Goal: Task Accomplishment & Management: Use online tool/utility

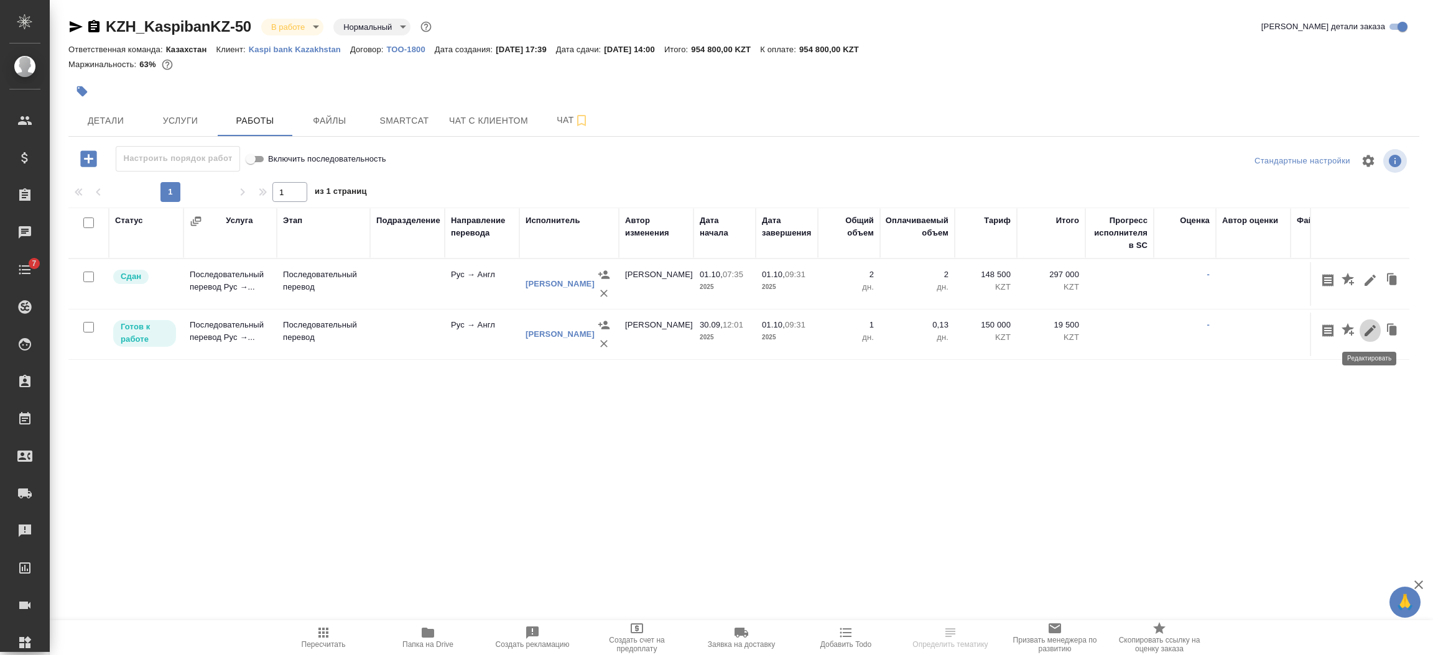
click at [1365, 331] on icon "button" at bounding box center [1369, 330] width 15 height 15
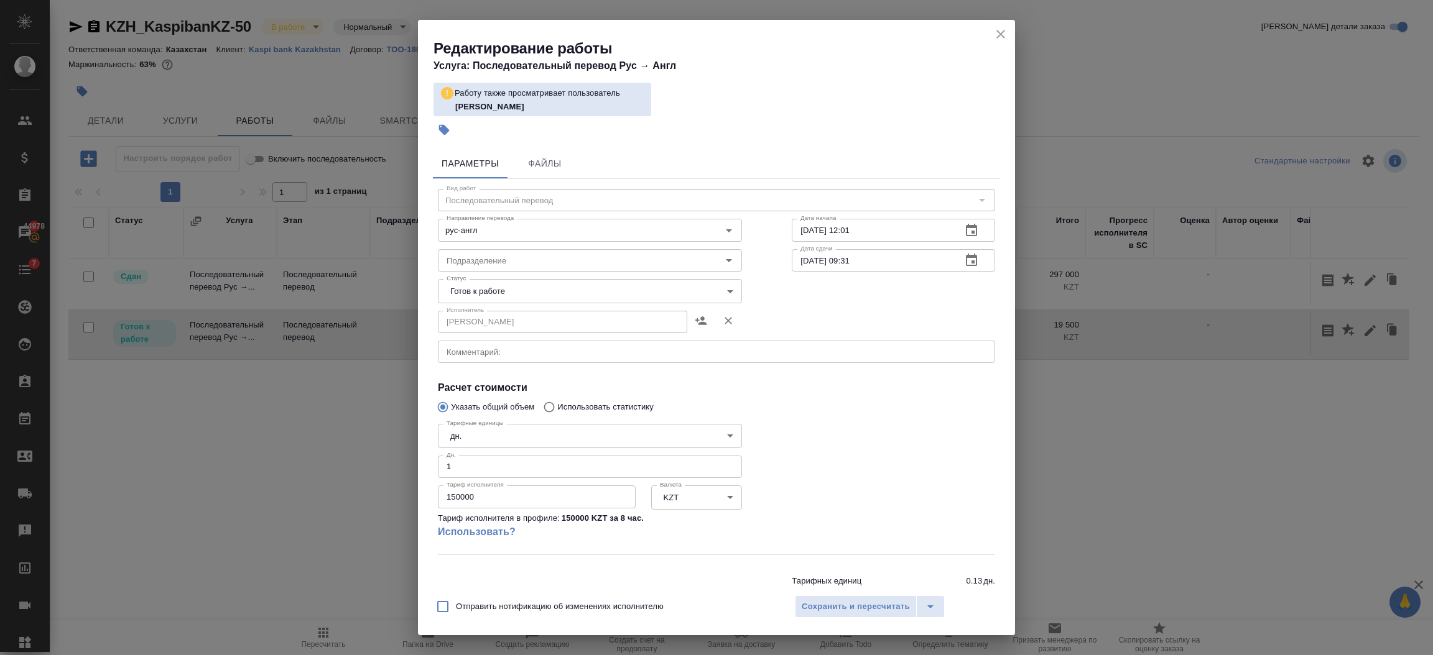
click at [1003, 32] on icon "close" at bounding box center [1000, 34] width 15 height 15
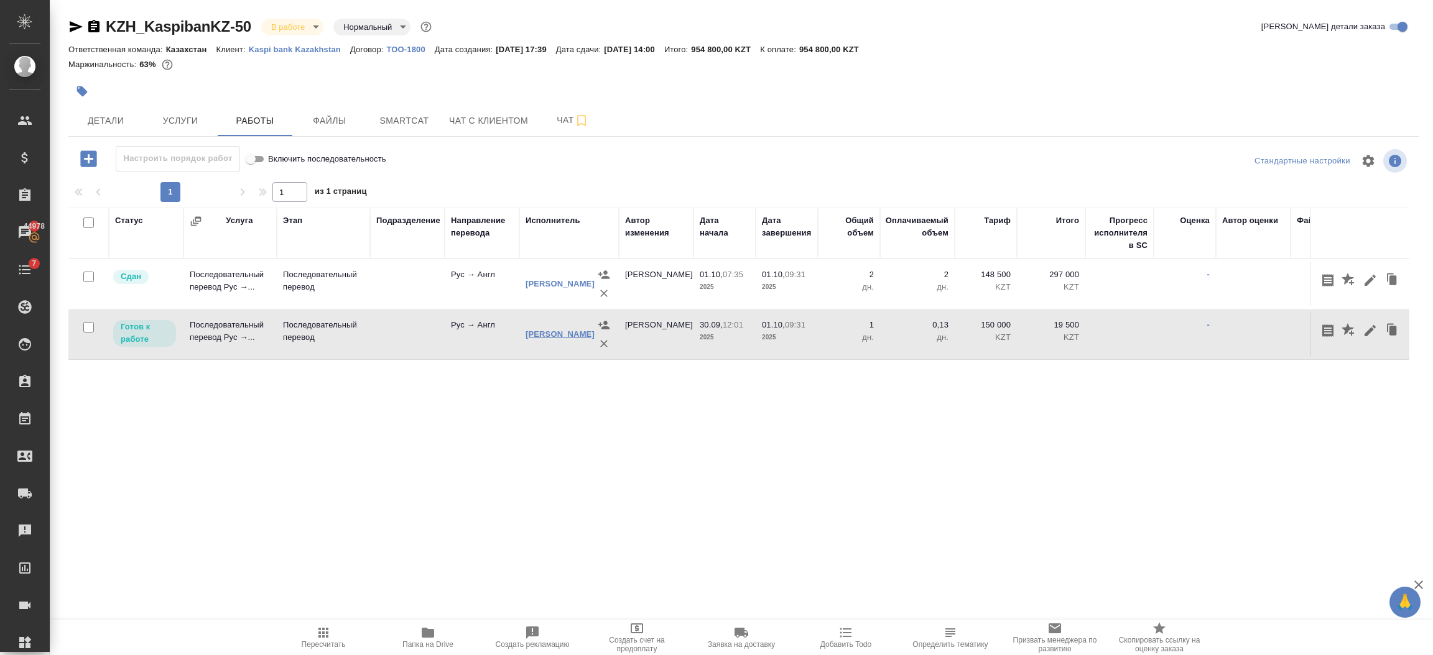
click at [544, 331] on link "Машнин Владимир" at bounding box center [559, 334] width 69 height 9
click at [336, 630] on span "Пересчитать" at bounding box center [324, 638] width 90 height 24
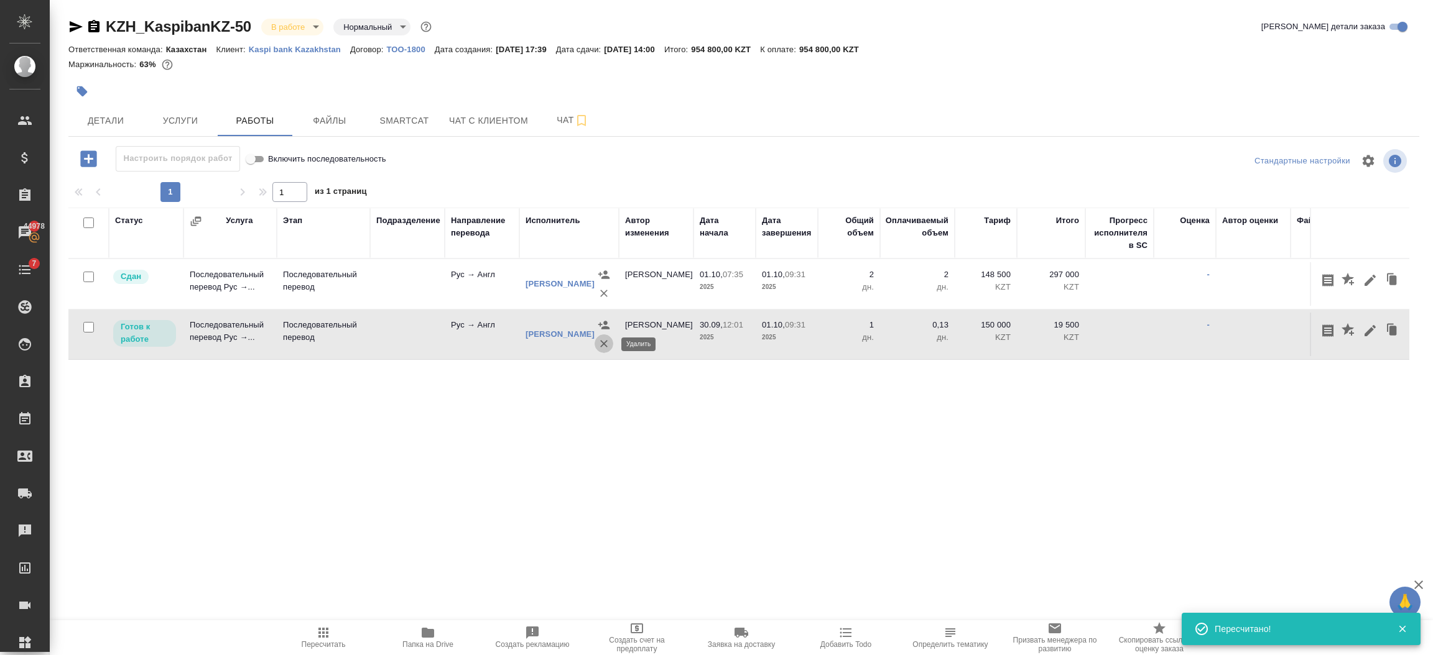
click at [610, 346] on button "button" at bounding box center [603, 344] width 19 height 19
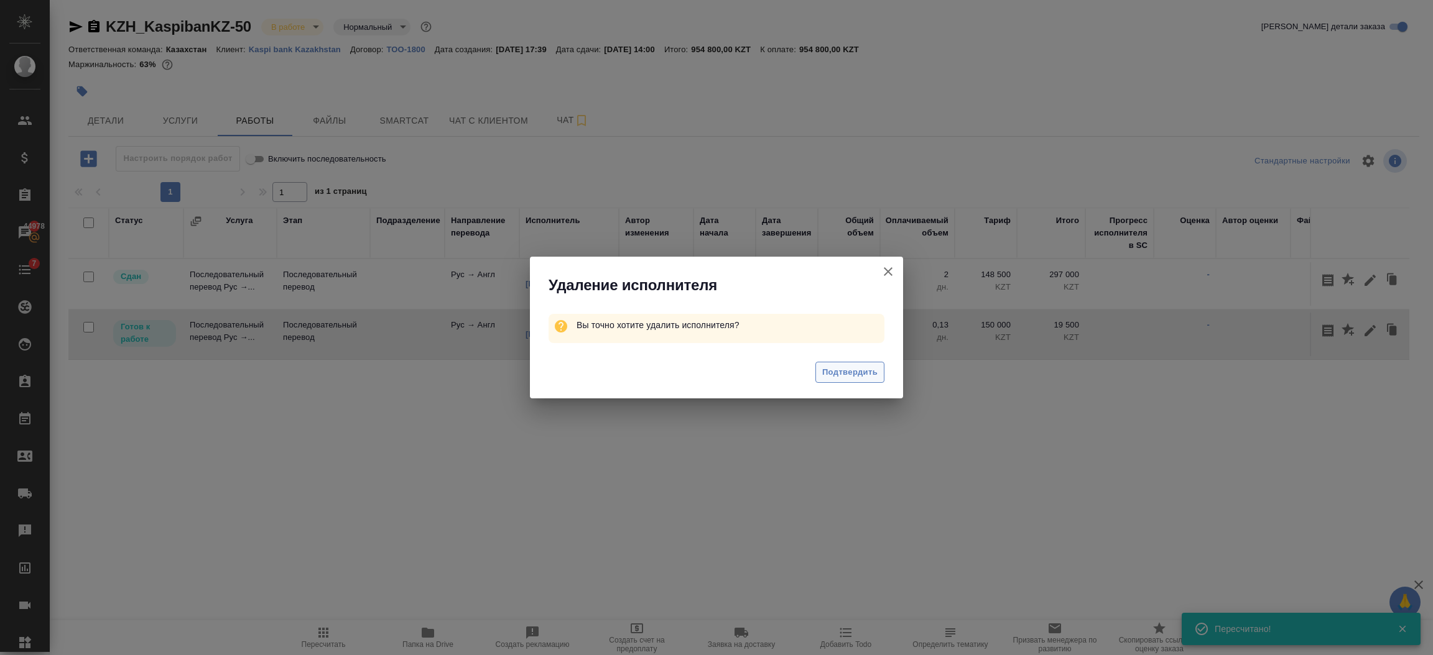
click at [833, 372] on span "Подтвердить" at bounding box center [849, 373] width 55 height 14
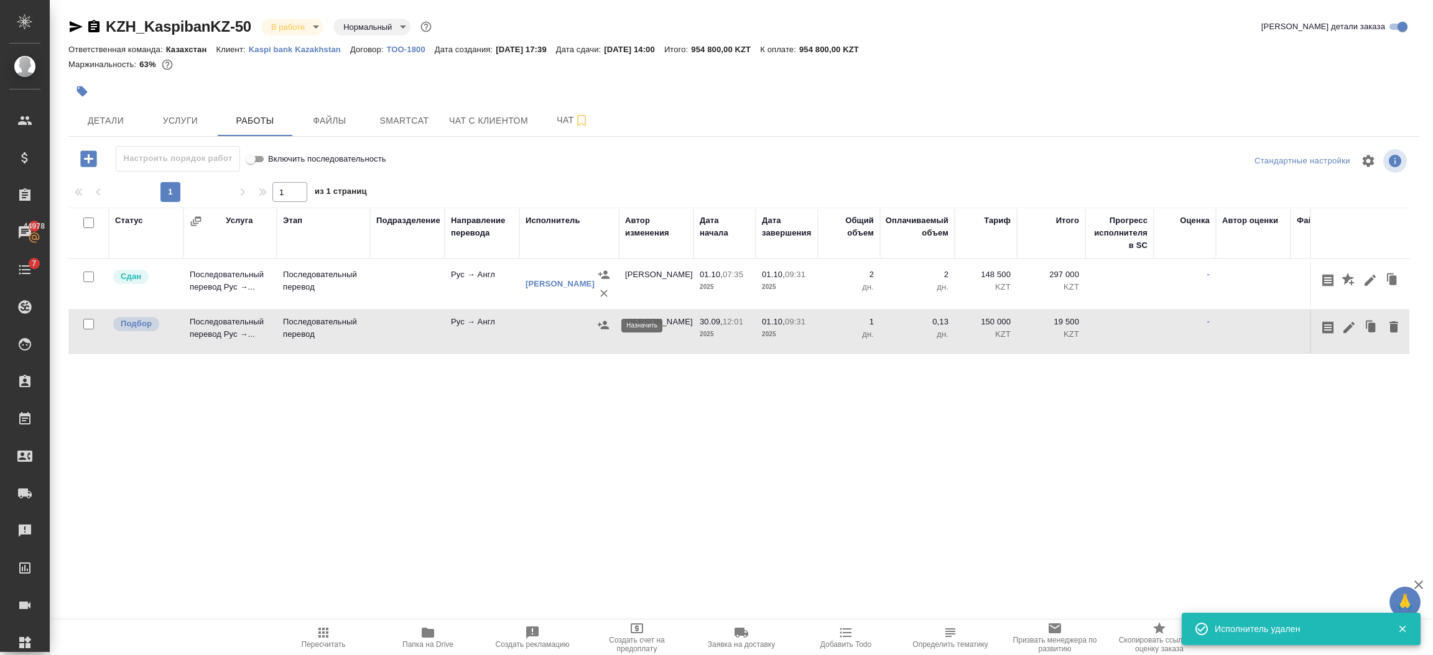
click at [603, 325] on icon "button" at bounding box center [603, 325] width 11 height 8
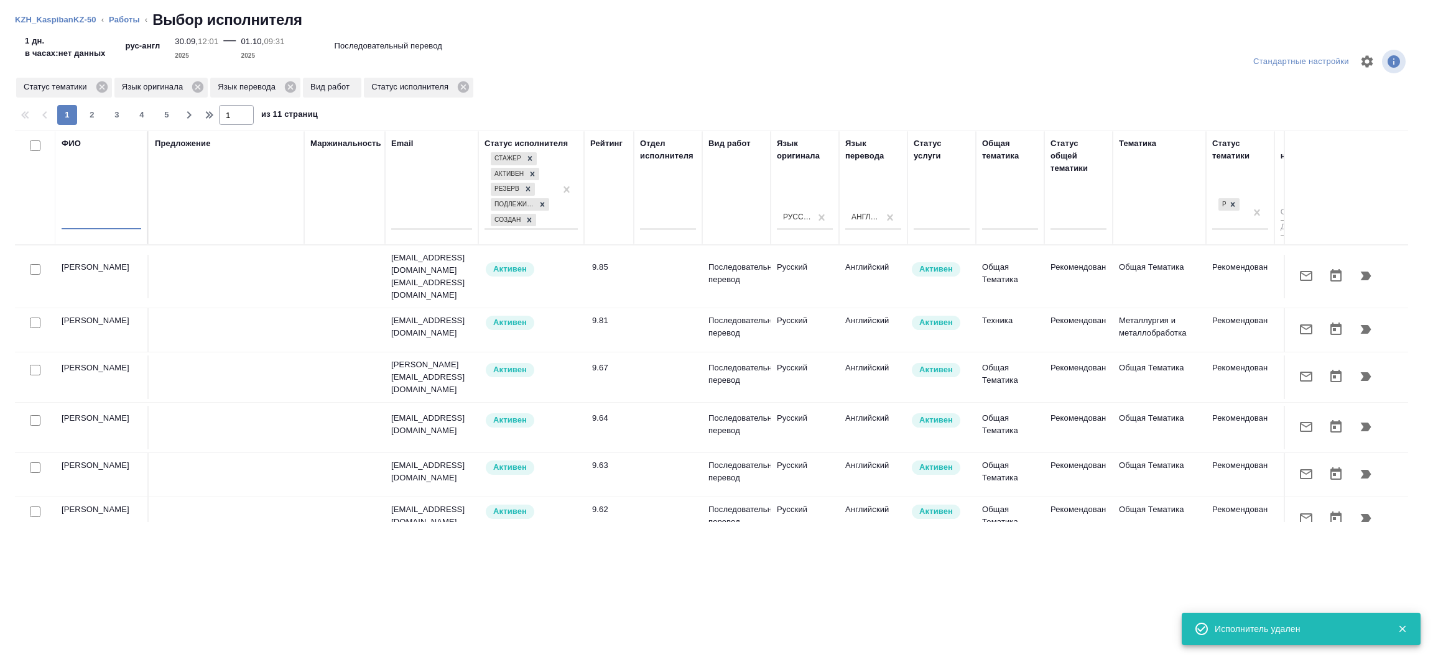
click at [103, 224] on input "text" at bounding box center [102, 222] width 80 height 16
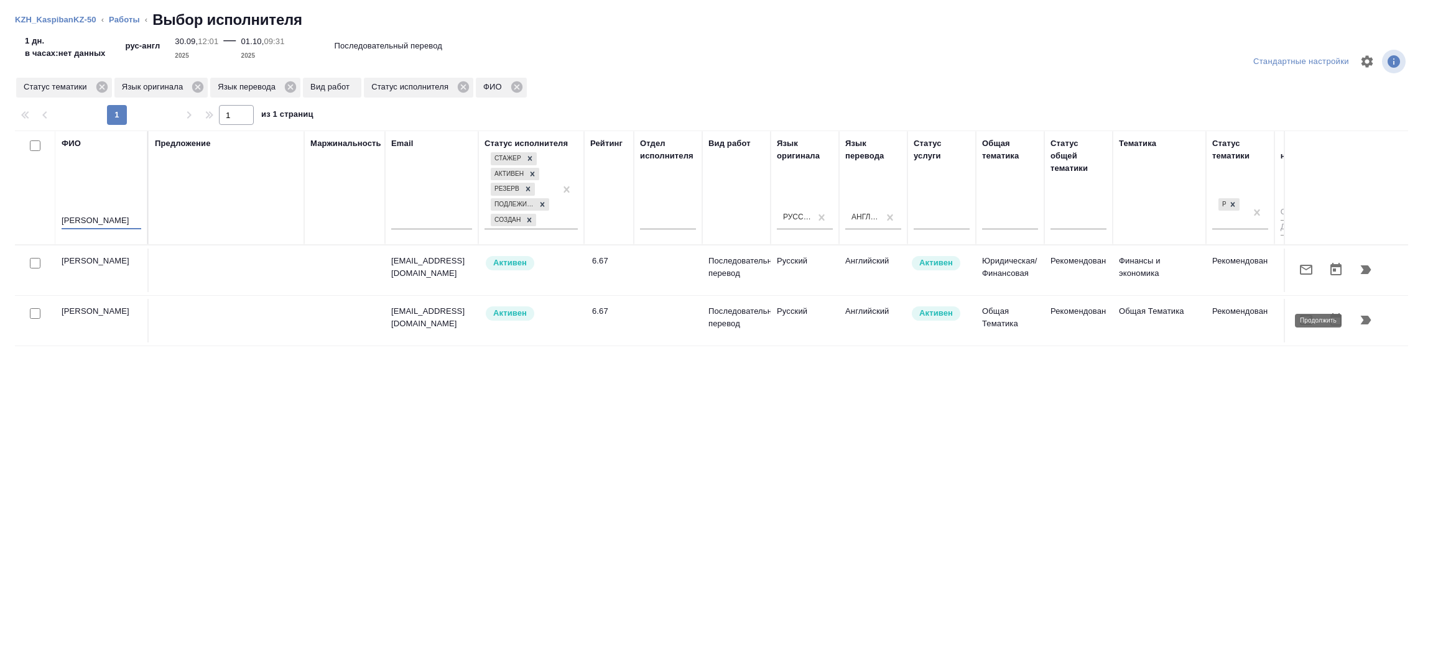
type input "Машнин"
click at [1358, 319] on icon "button" at bounding box center [1365, 320] width 15 height 15
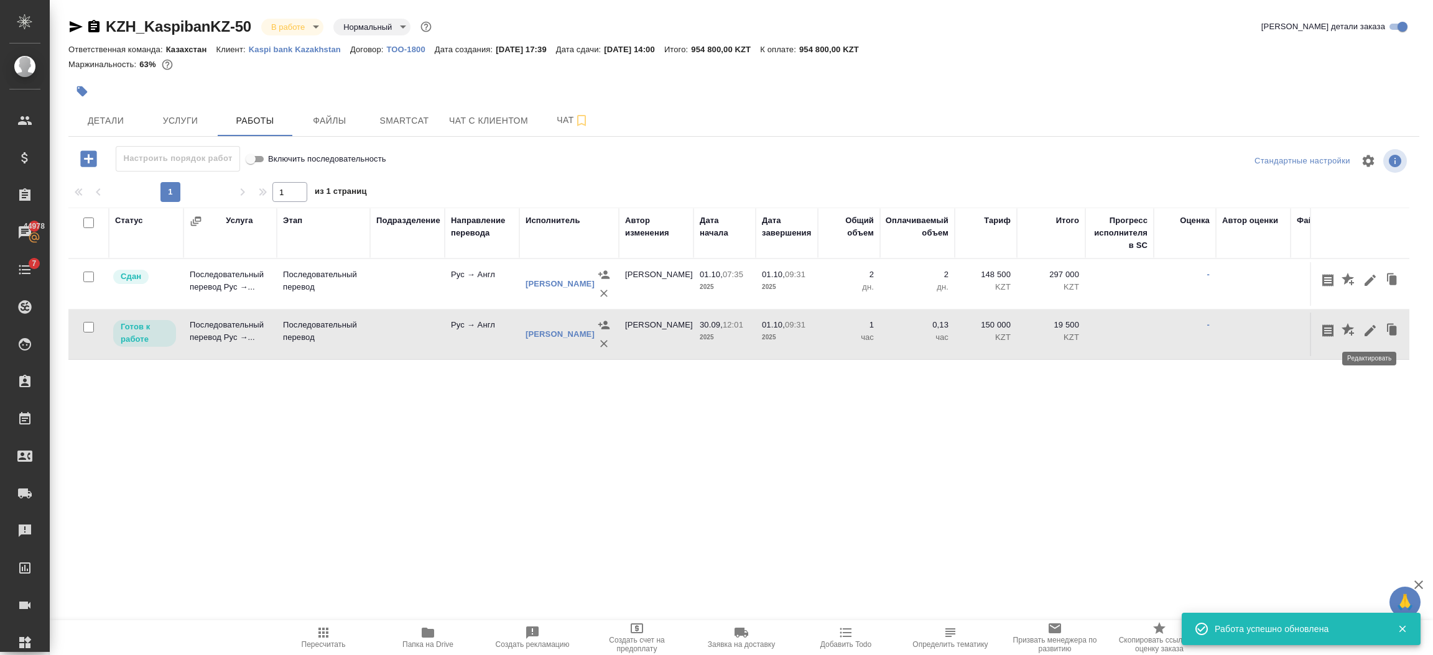
click at [1377, 330] on button "button" at bounding box center [1369, 331] width 21 height 24
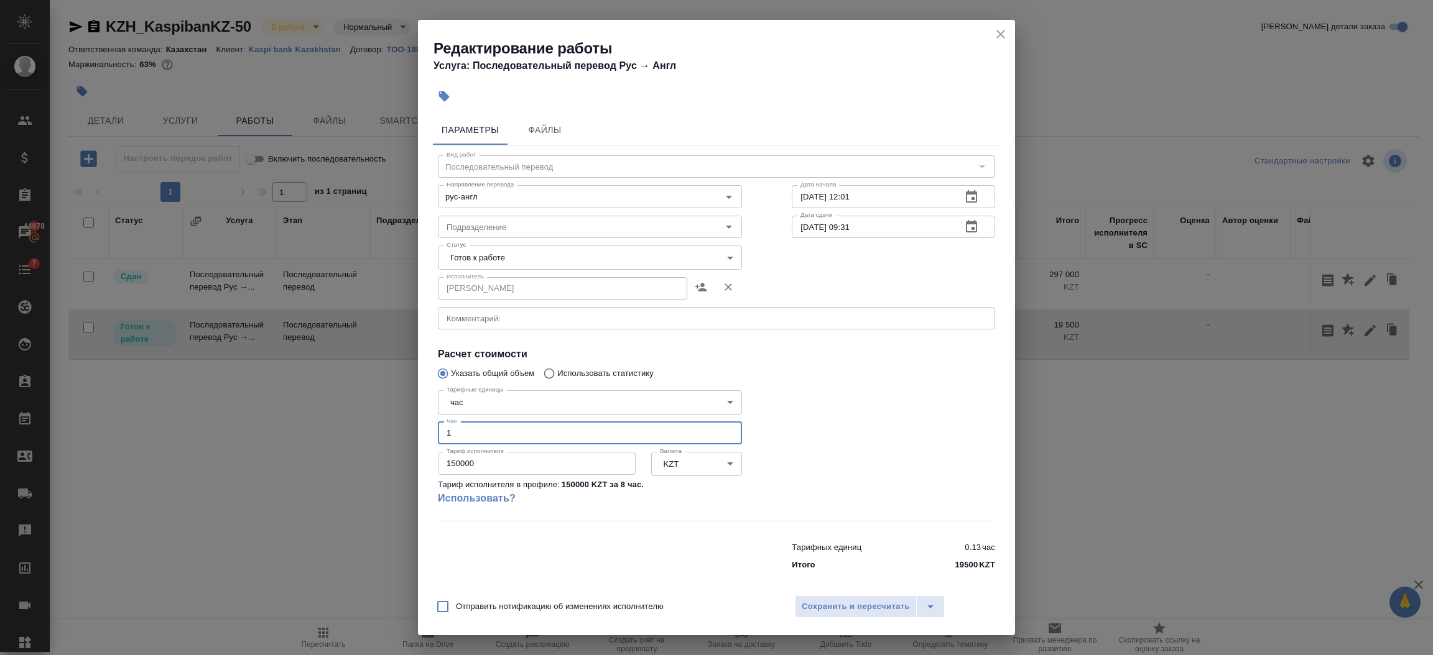
click at [513, 432] on input "1" at bounding box center [590, 433] width 304 height 22
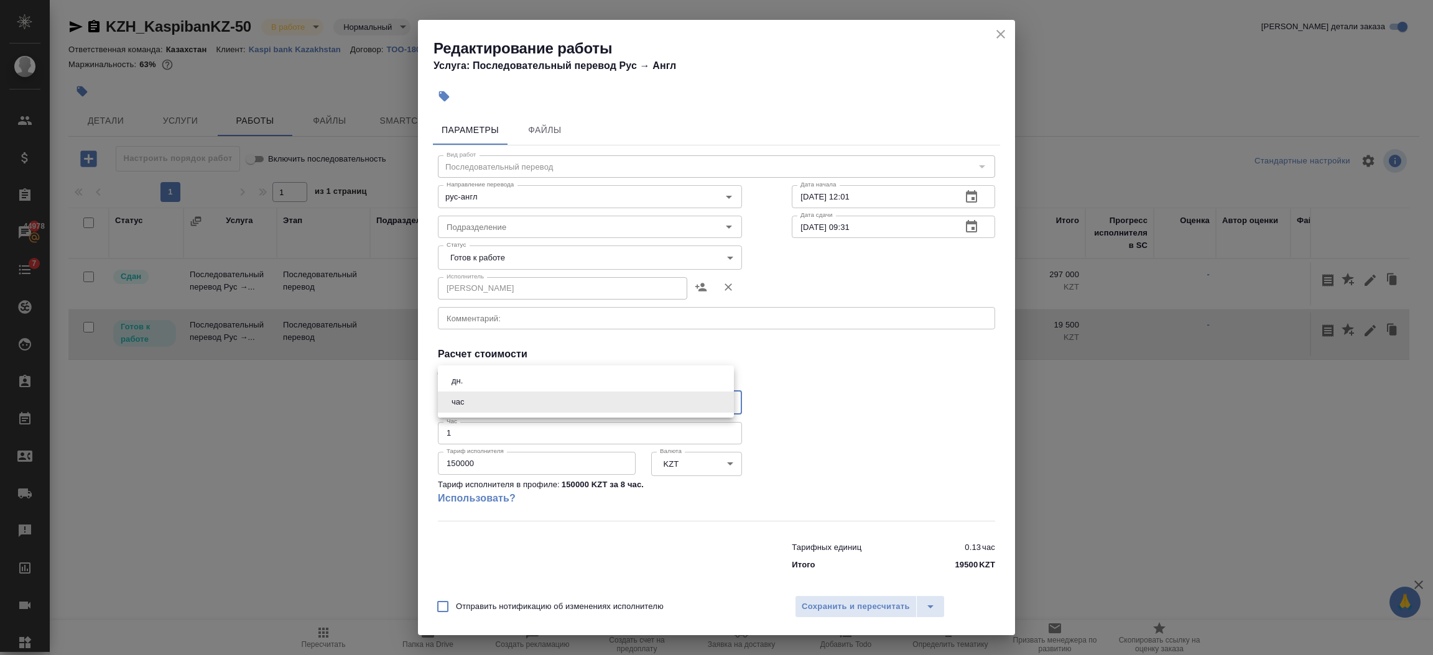
click at [506, 398] on body "🙏 .cls-1 fill:#fff; AWATERA Semenets Irina Клиенты Спецификации Заказы 44978 Ча…" at bounding box center [716, 377] width 1433 height 755
click at [482, 376] on li "дн." at bounding box center [586, 381] width 296 height 21
type input "5a8b1489cc6b4906c91bfd8a"
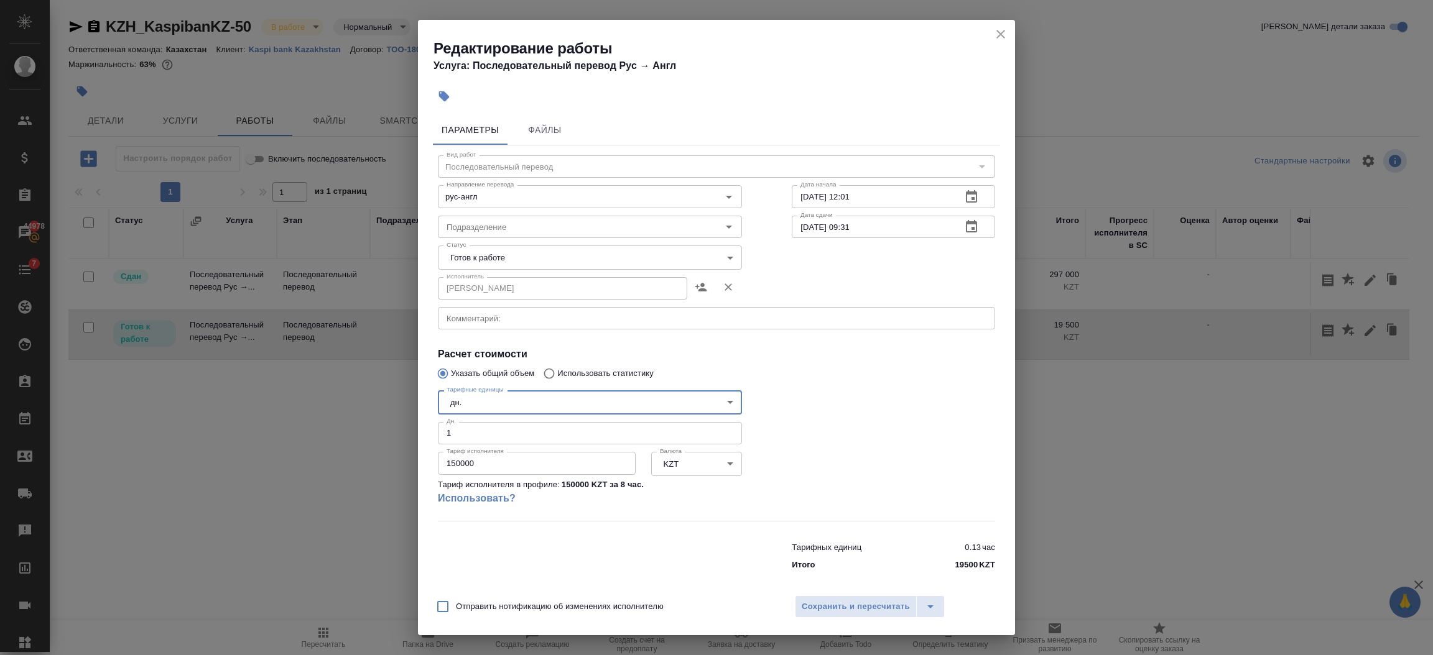
click at [850, 594] on div "Отправить нотификацию об изменениях исполнителю Сохранить и пересчитать" at bounding box center [716, 612] width 597 height 48
click at [849, 607] on span "Сохранить и пересчитать" at bounding box center [855, 607] width 108 height 14
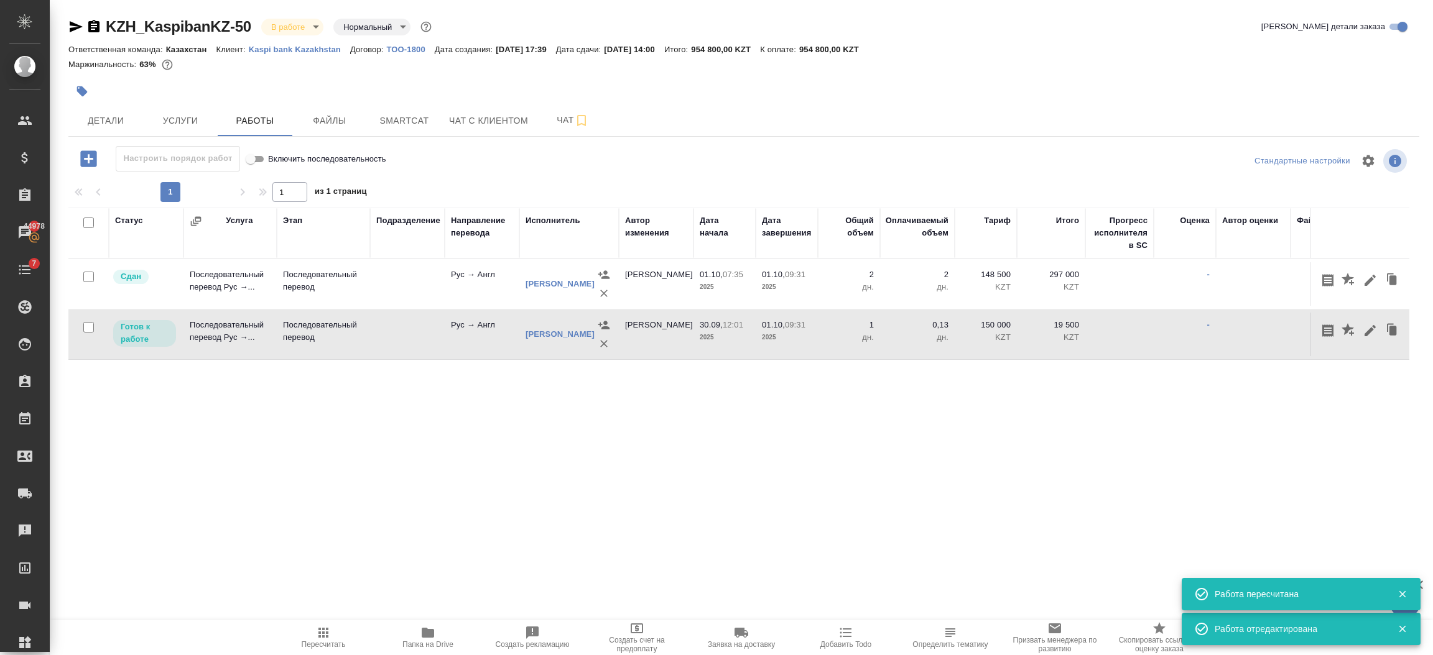
click at [703, 447] on div "Статус Услуга Этап Подразделение Направление перевода Исполнитель Автор изменен…" at bounding box center [738, 348] width 1341 height 280
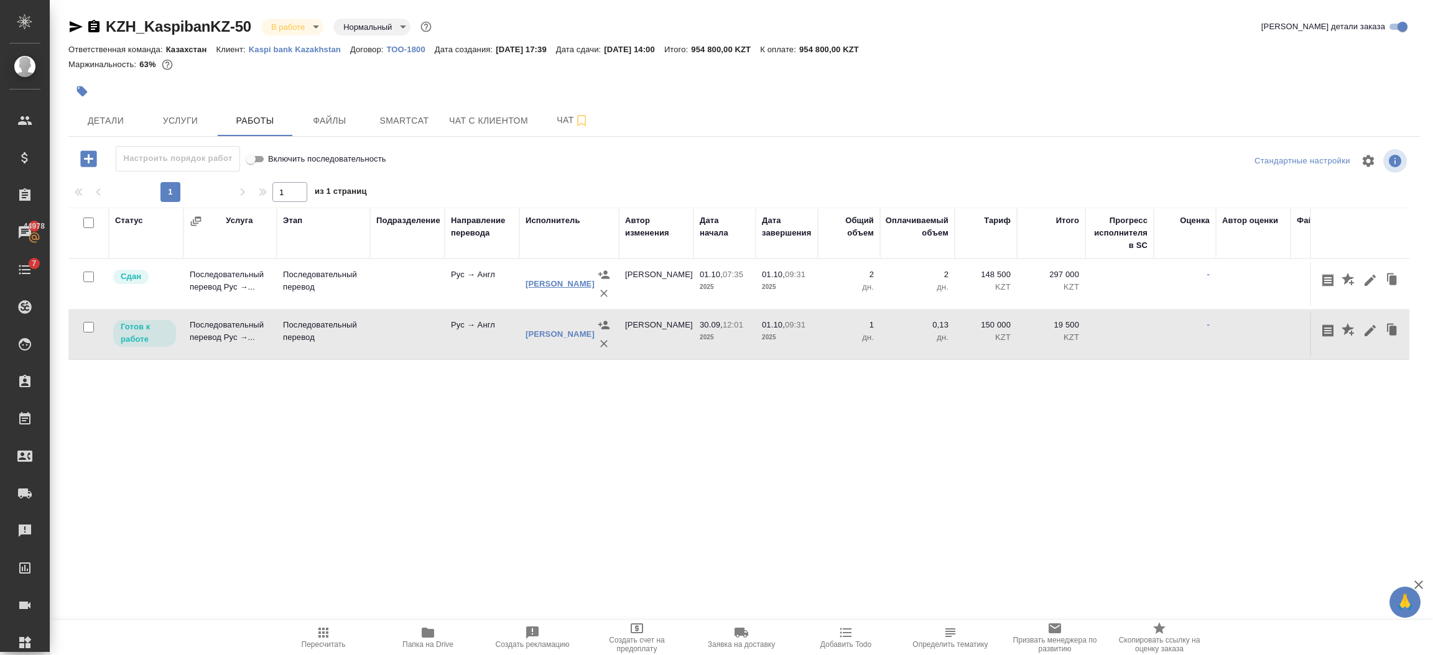
click at [542, 279] on link "Голуб Александр" at bounding box center [559, 283] width 69 height 9
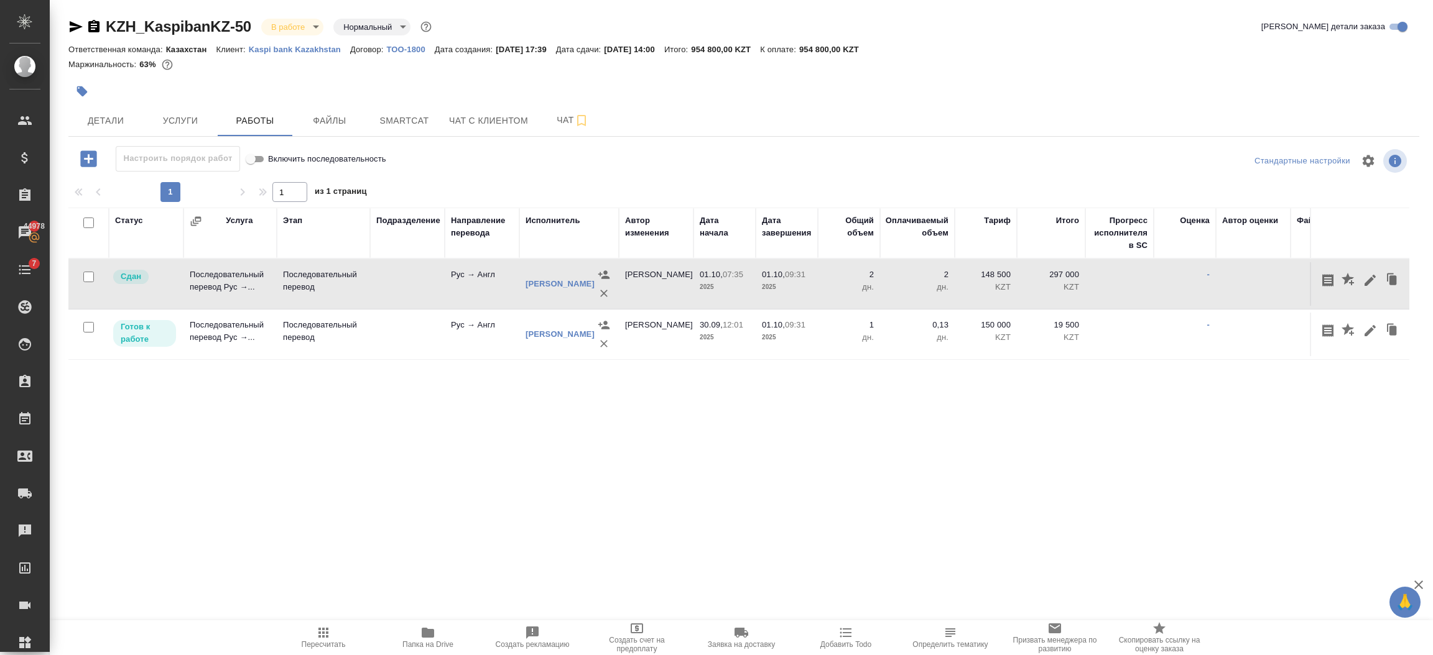
click at [1370, 328] on icon "button" at bounding box center [1369, 330] width 11 height 11
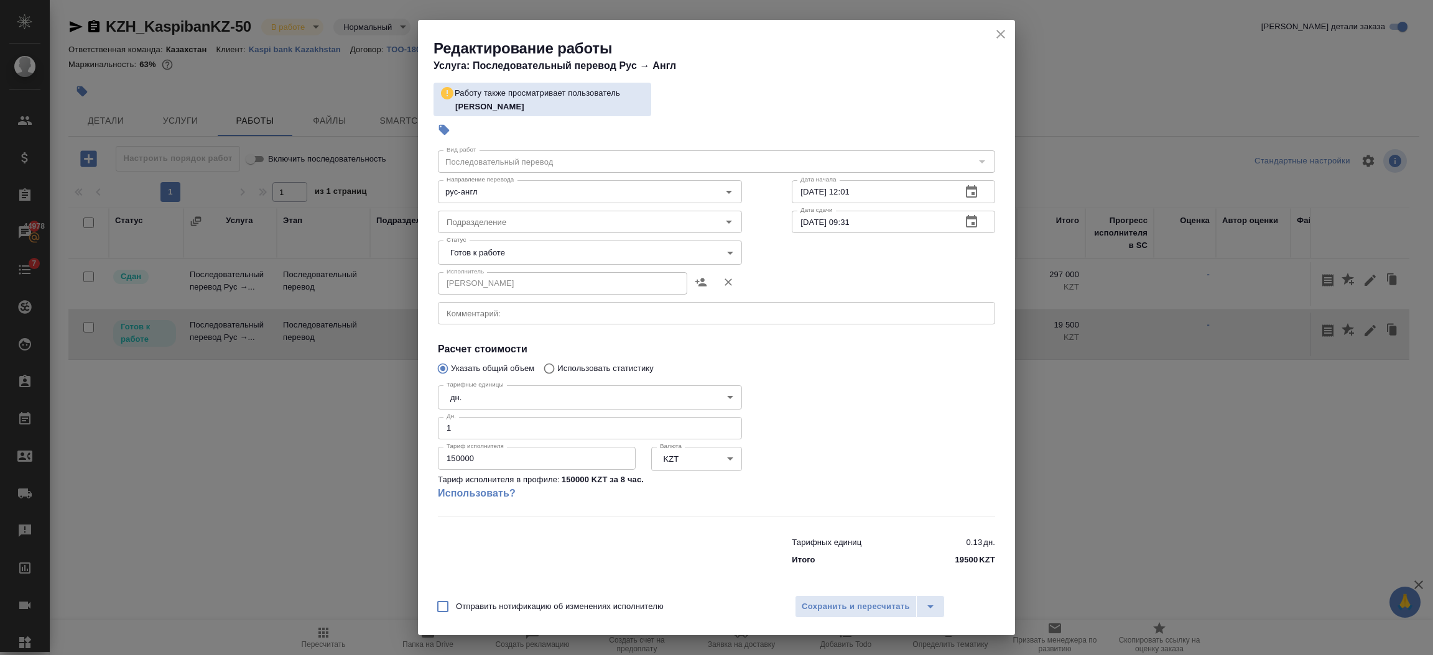
scroll to position [41, 0]
drag, startPoint x: 504, startPoint y: 457, endPoint x: 437, endPoint y: 456, distance: 67.2
click at [438, 456] on input "150000" at bounding box center [537, 456] width 198 height 22
click at [1001, 34] on icon "close" at bounding box center [1000, 34] width 9 height 9
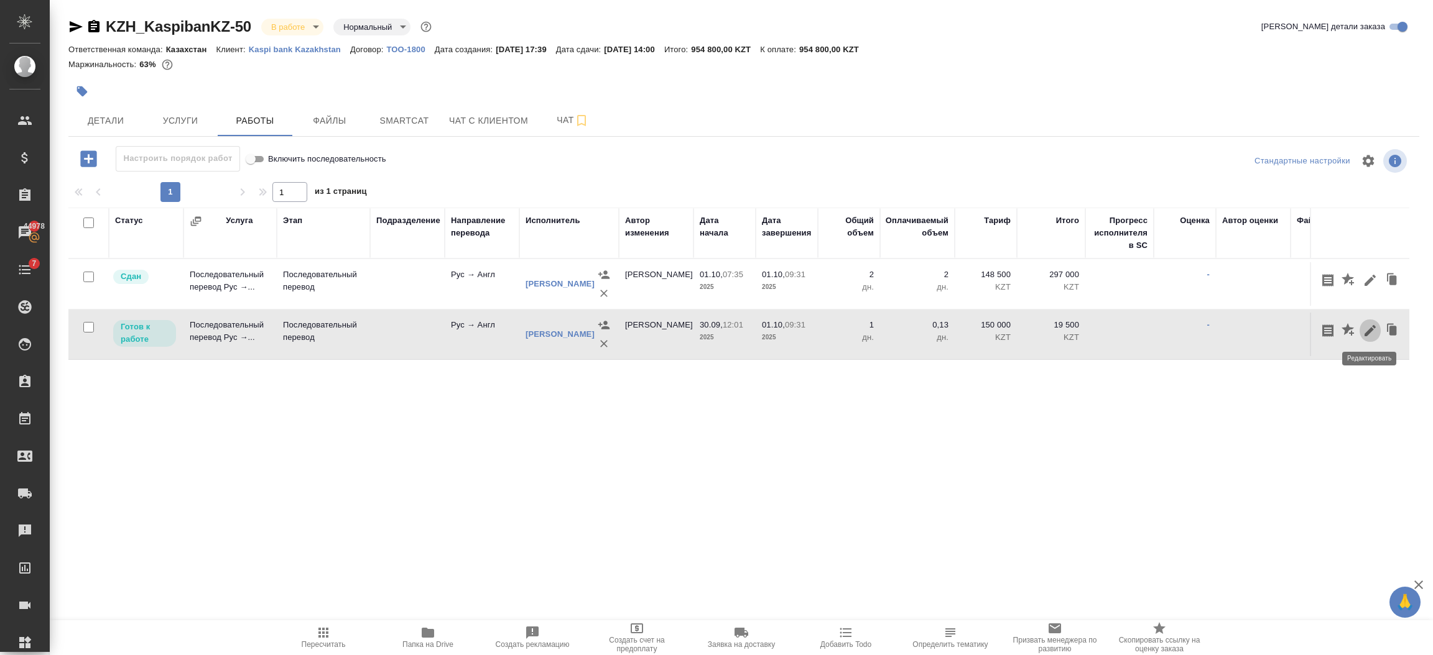
click at [1360, 326] on button "button" at bounding box center [1369, 331] width 21 height 24
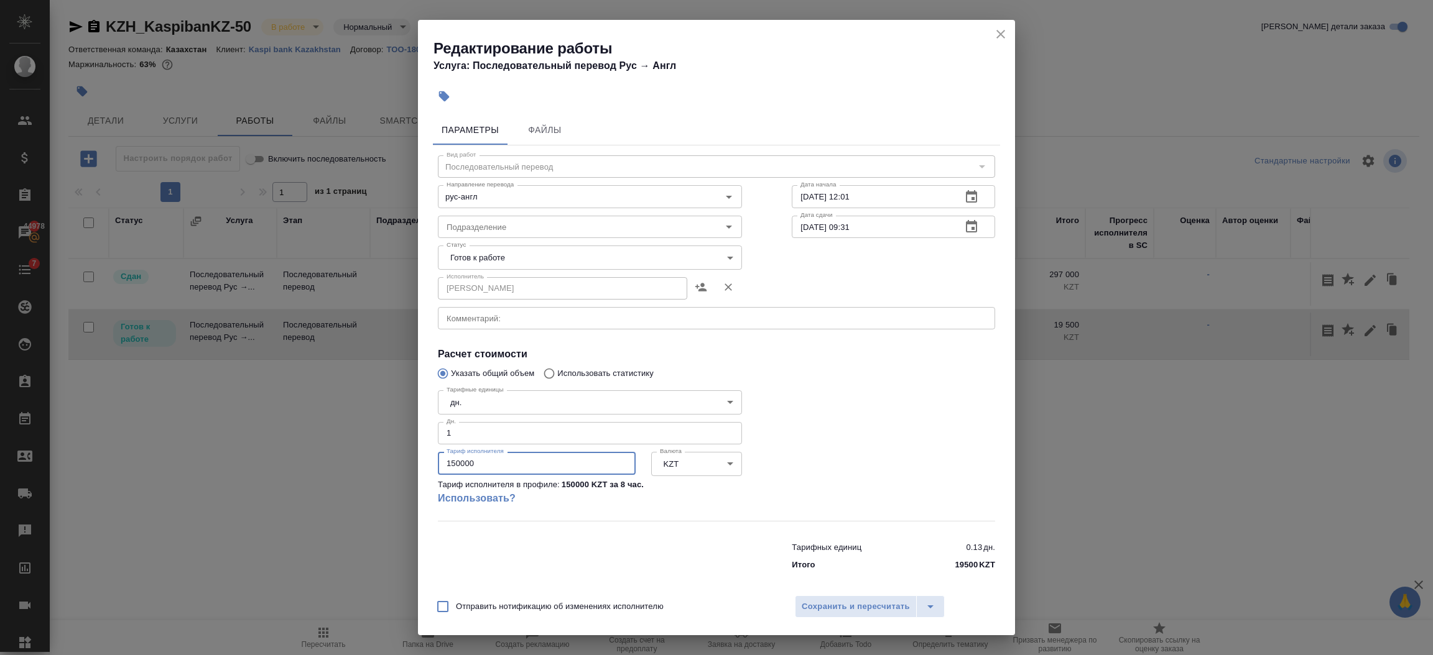
drag, startPoint x: 492, startPoint y: 456, endPoint x: 356, endPoint y: 455, distance: 136.2
click at [365, 456] on div "Редактирование работы Услуга: Последовательный перевод Рус → Англ Параметры Фай…" at bounding box center [716, 327] width 1433 height 655
type input "148500"
click at [878, 608] on span "Сохранить и пересчитать" at bounding box center [855, 607] width 108 height 14
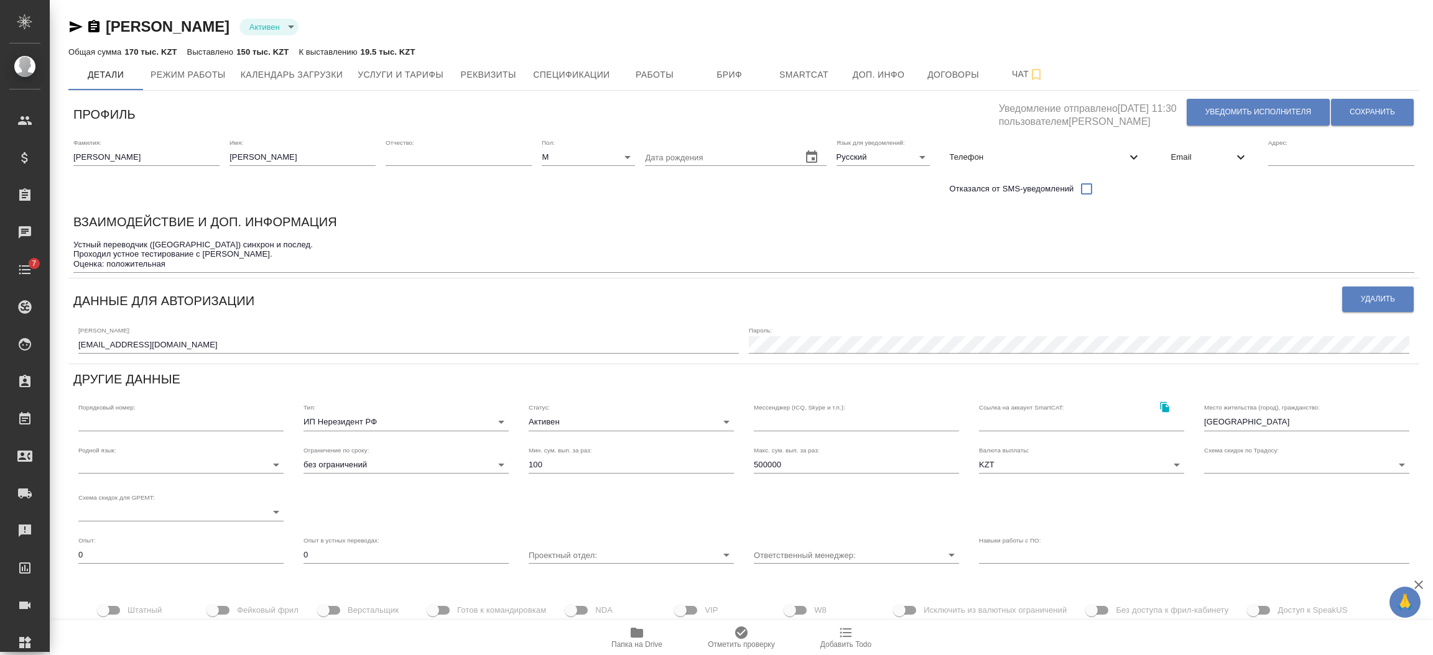
click at [640, 63] on button "Работы" at bounding box center [654, 74] width 75 height 31
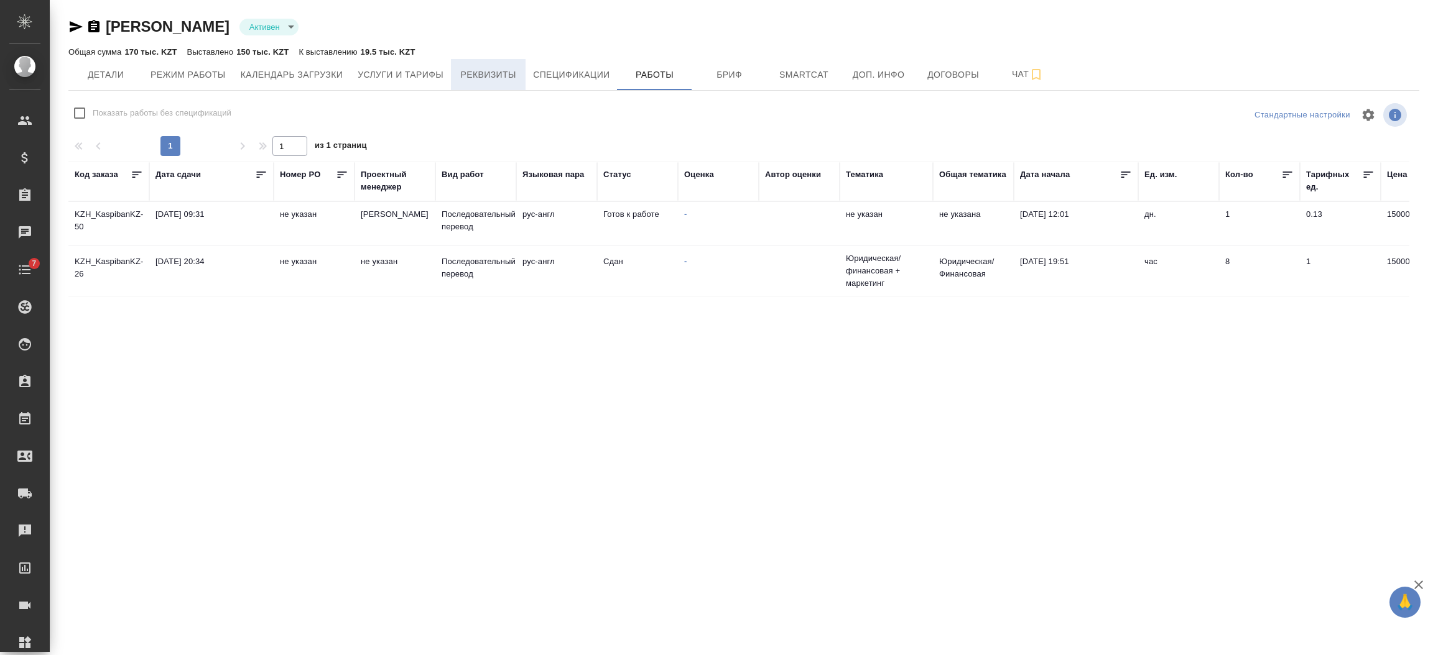
checkbox input "false"
click at [395, 70] on span "Услуги и тарифы" at bounding box center [401, 75] width 86 height 16
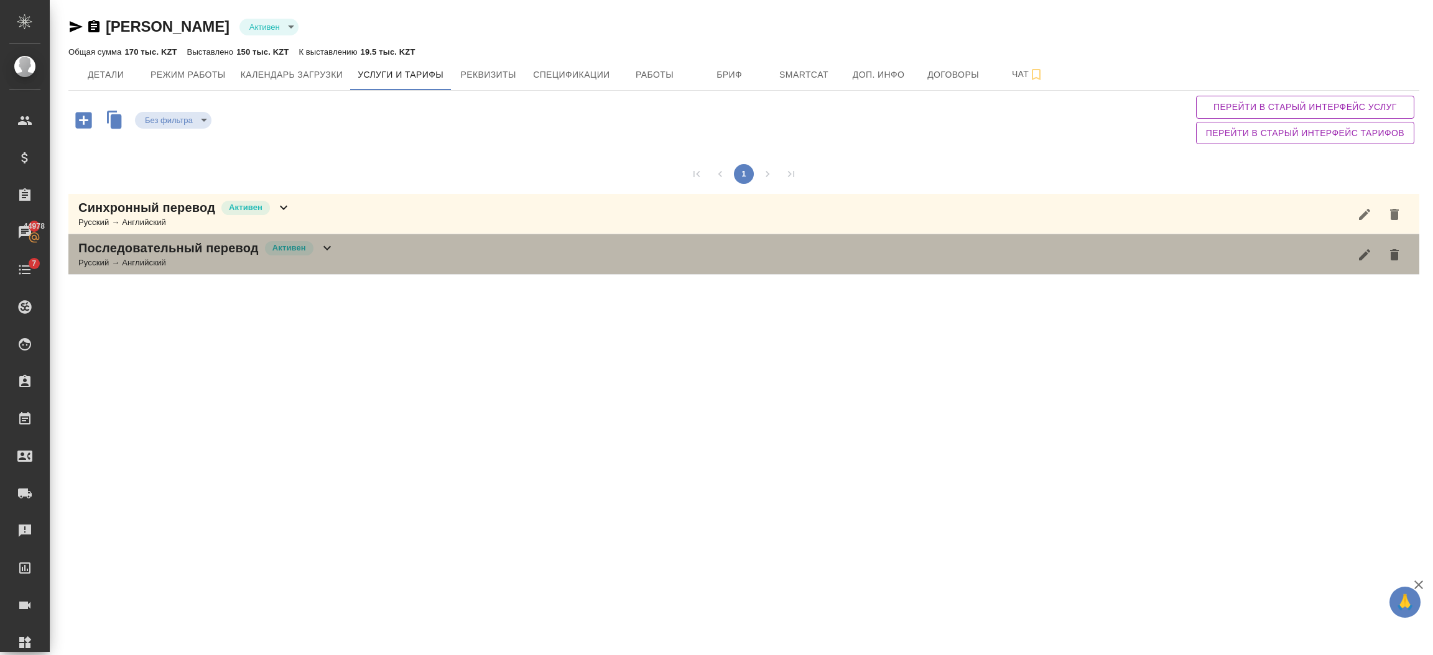
click at [333, 252] on icon at bounding box center [327, 248] width 15 height 15
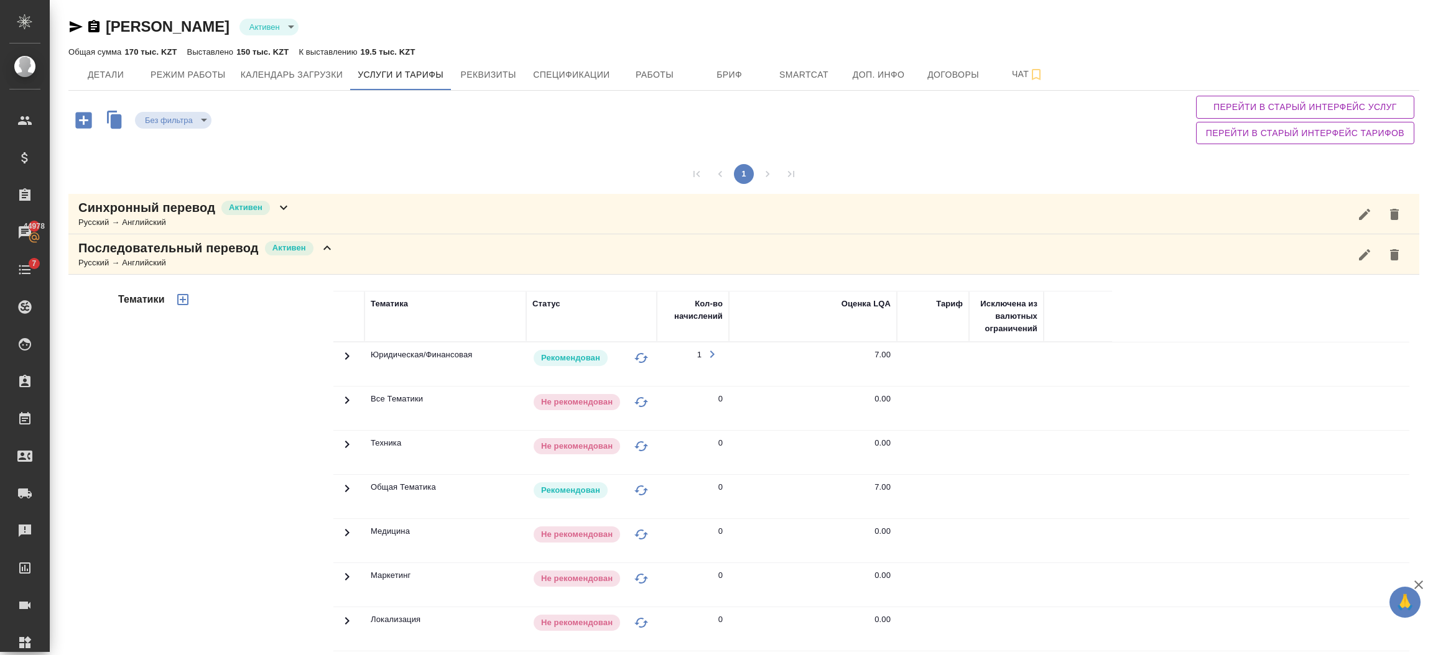
scroll to position [146, 0]
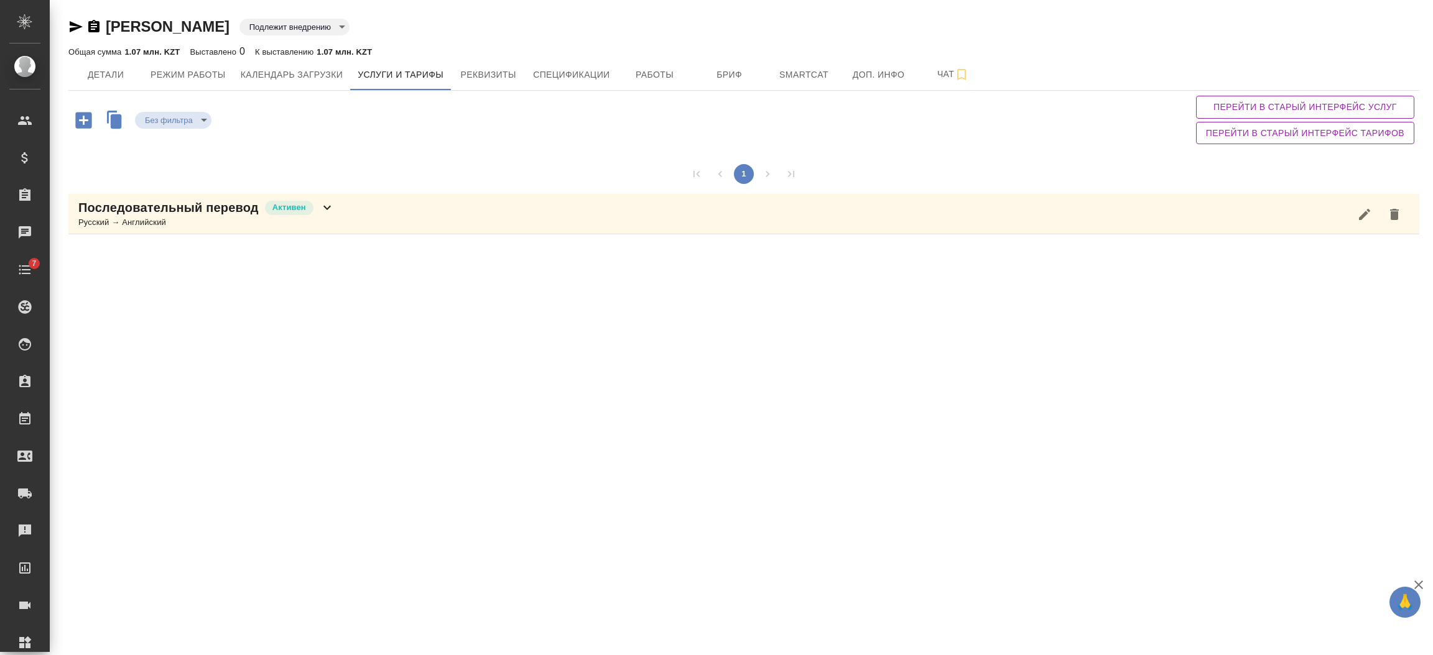
click at [331, 208] on icon at bounding box center [327, 207] width 15 height 15
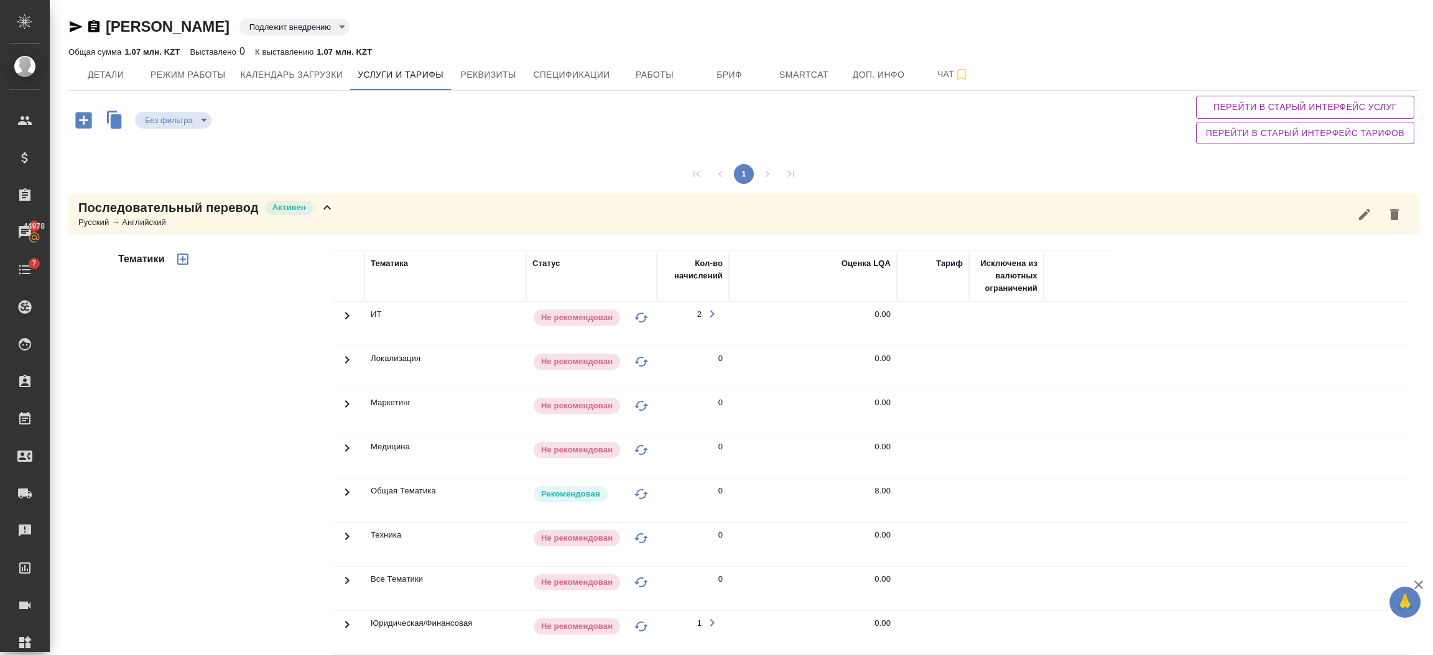
scroll to position [106, 0]
